Goal: Task Accomplishment & Management: Use online tool/utility

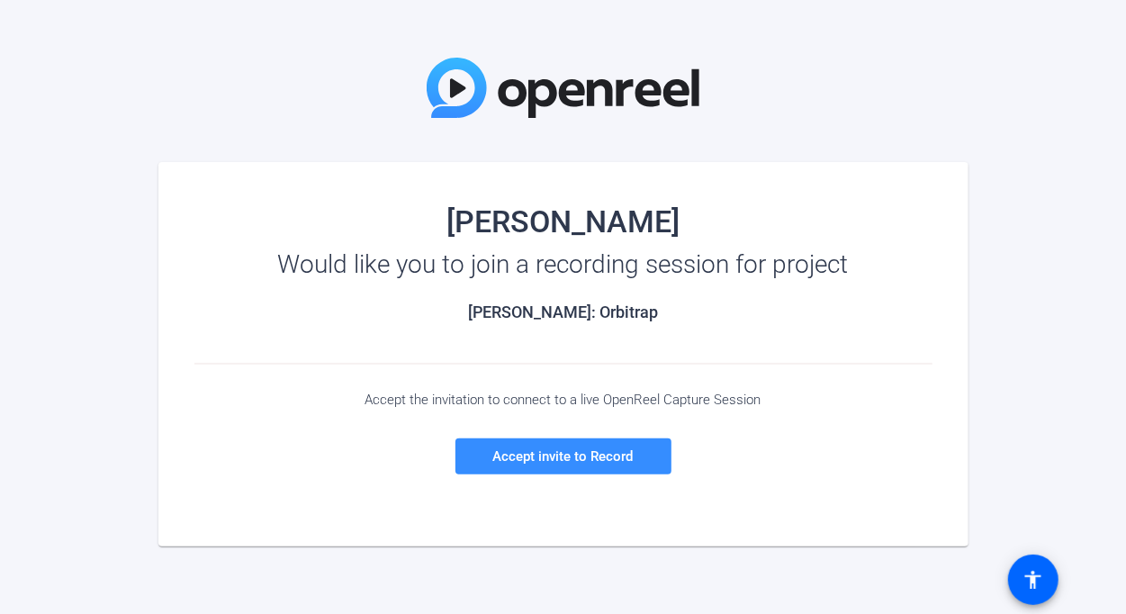
scroll to position [90, 0]
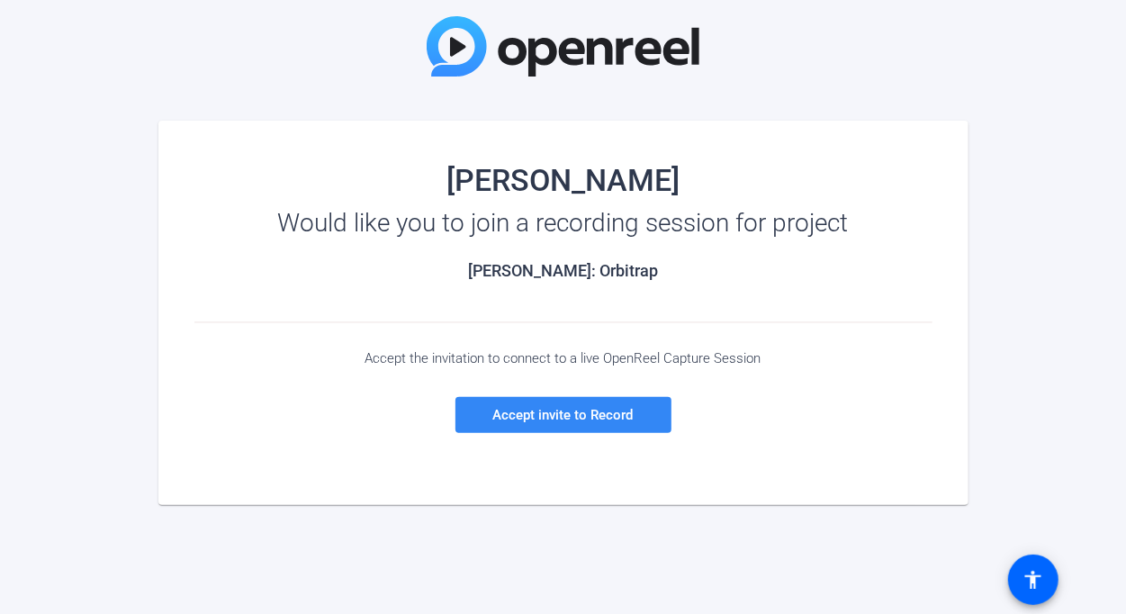
click at [562, 415] on span "Accept invite to Record" at bounding box center [563, 415] width 140 height 16
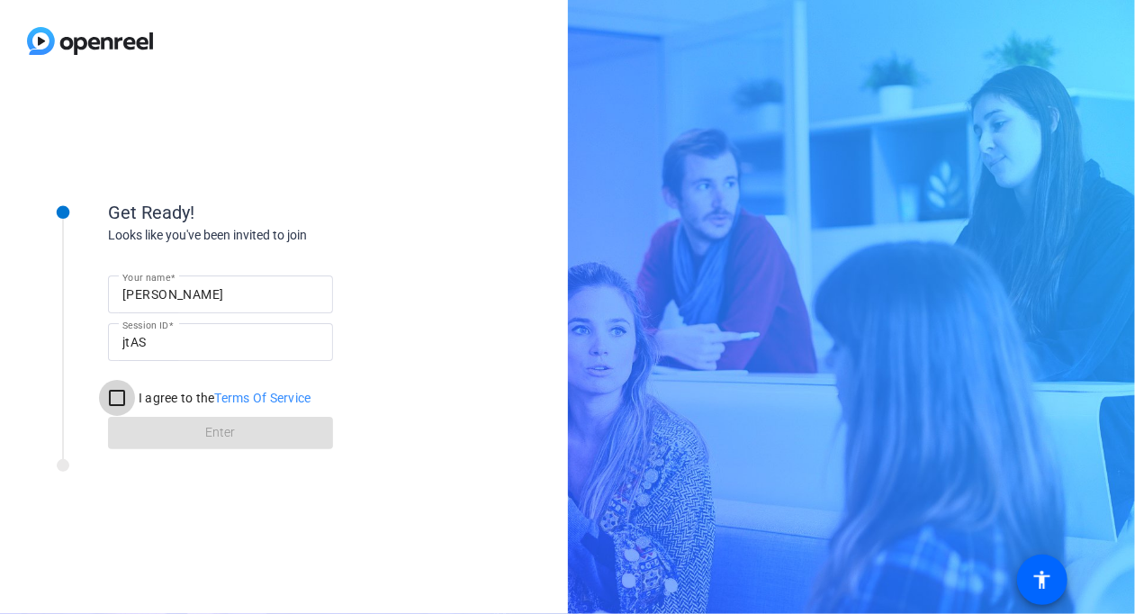
click at [115, 397] on input "I agree to the Terms Of Service" at bounding box center [117, 398] width 36 height 36
checkbox input "true"
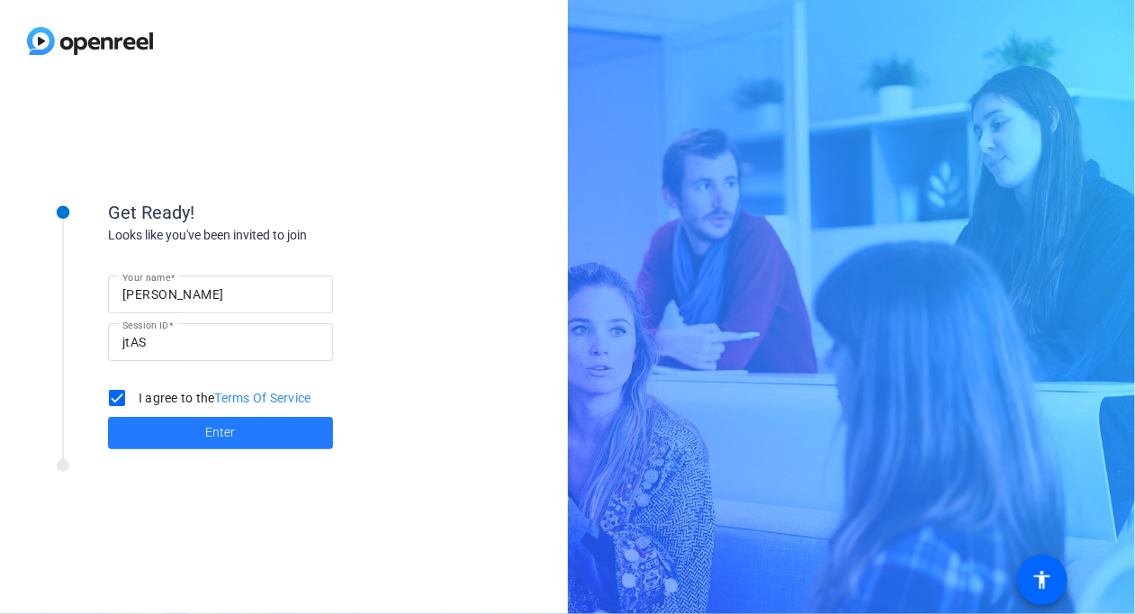
click at [224, 434] on span "Enter" at bounding box center [221, 432] width 30 height 19
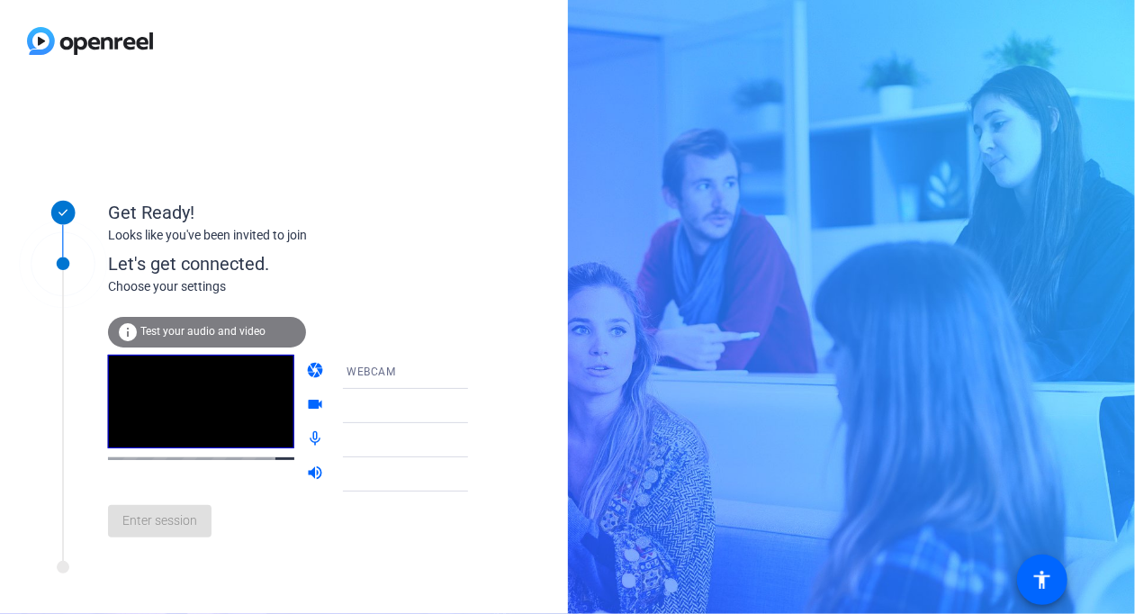
click at [193, 330] on span "Test your audio and video" at bounding box center [202, 331] width 125 height 13
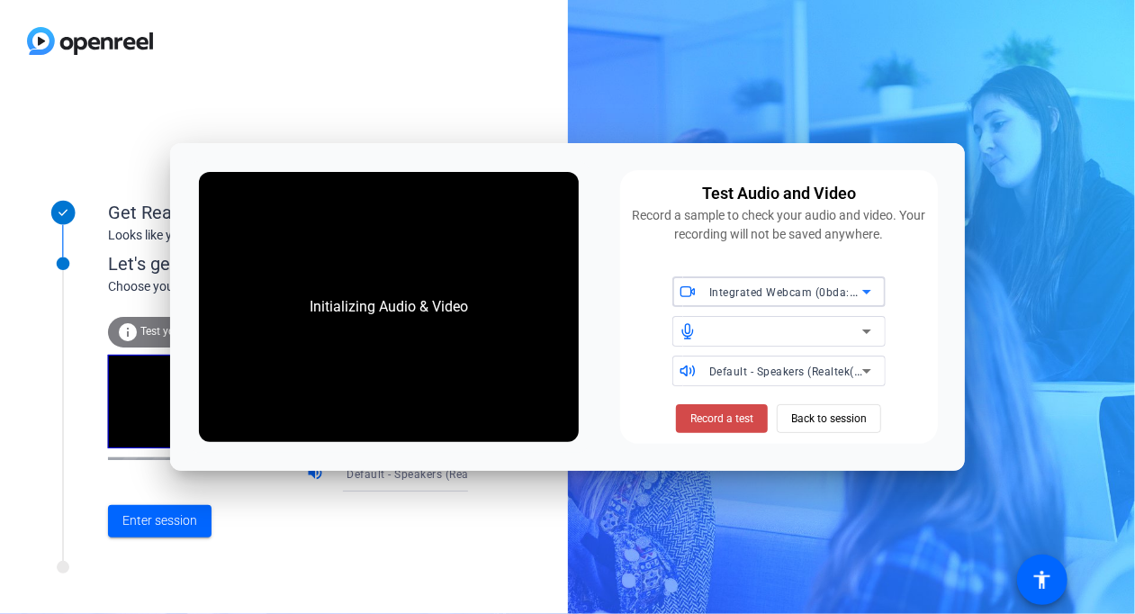
click at [721, 417] on span "Record a test" at bounding box center [721, 418] width 63 height 16
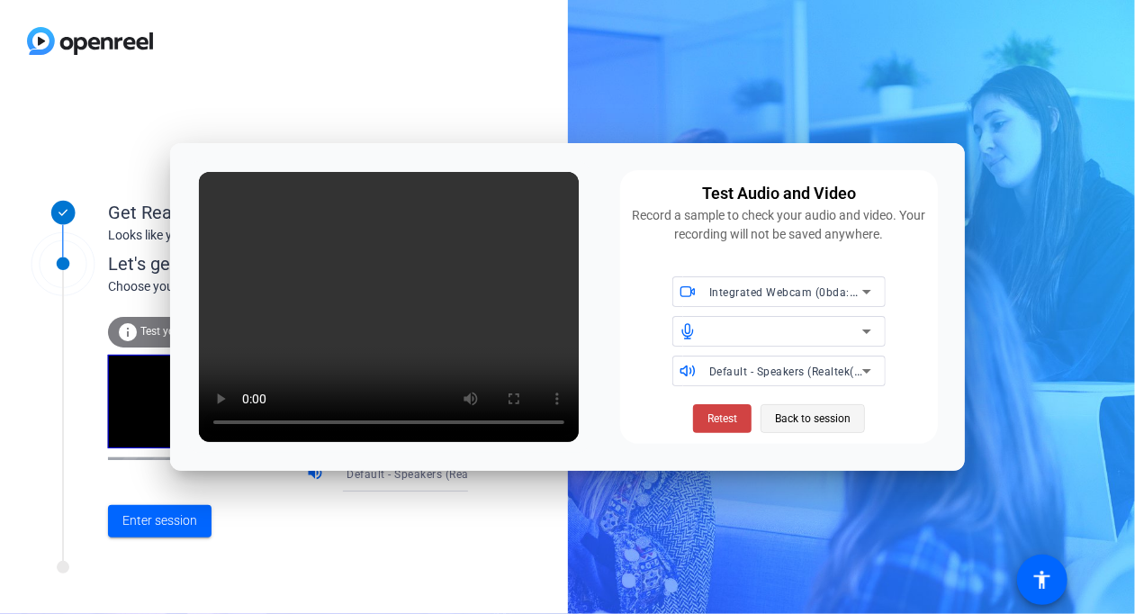
click at [811, 419] on span "Back to session" at bounding box center [813, 418] width 76 height 34
